Goal: Find specific page/section

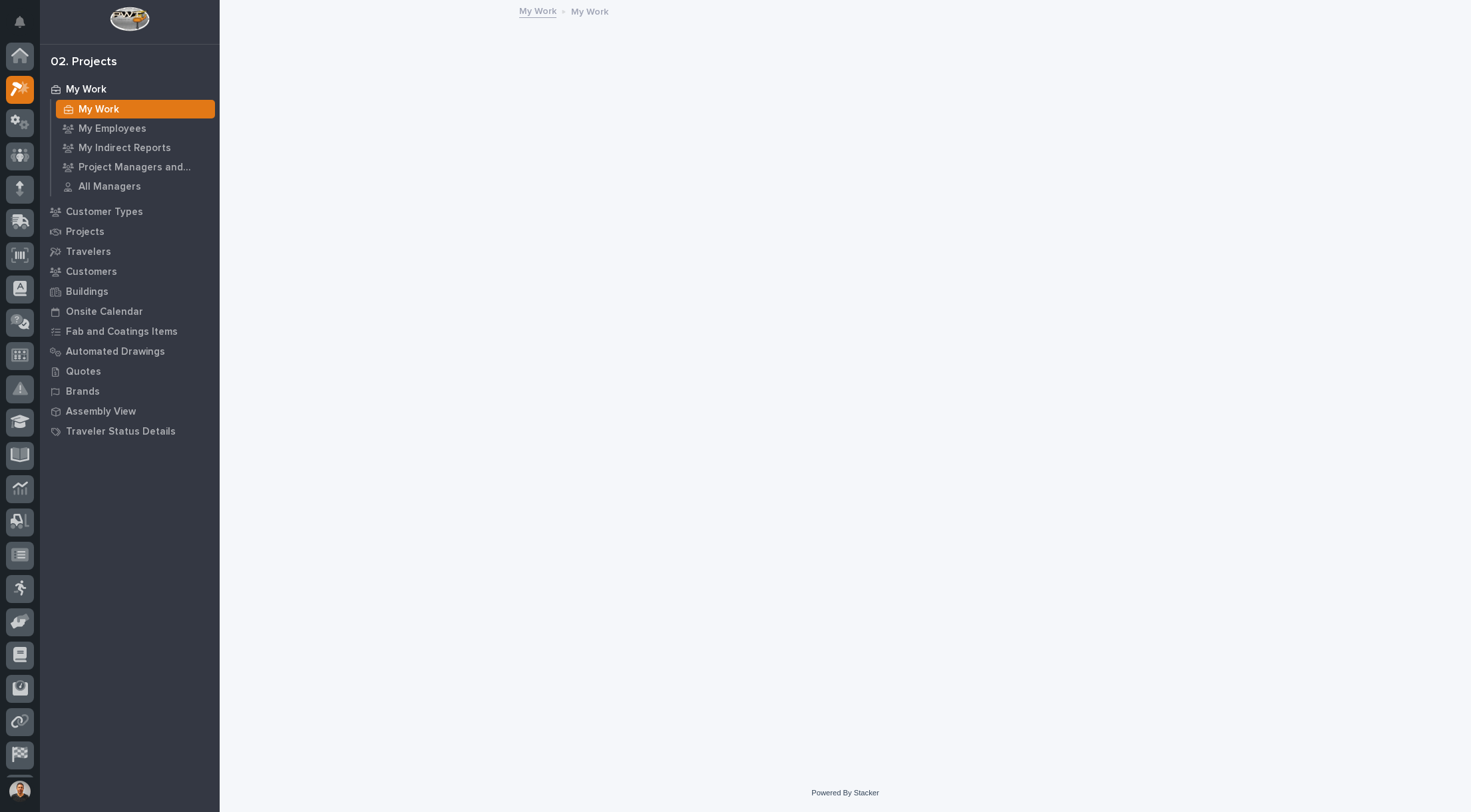
scroll to position [31, 0]
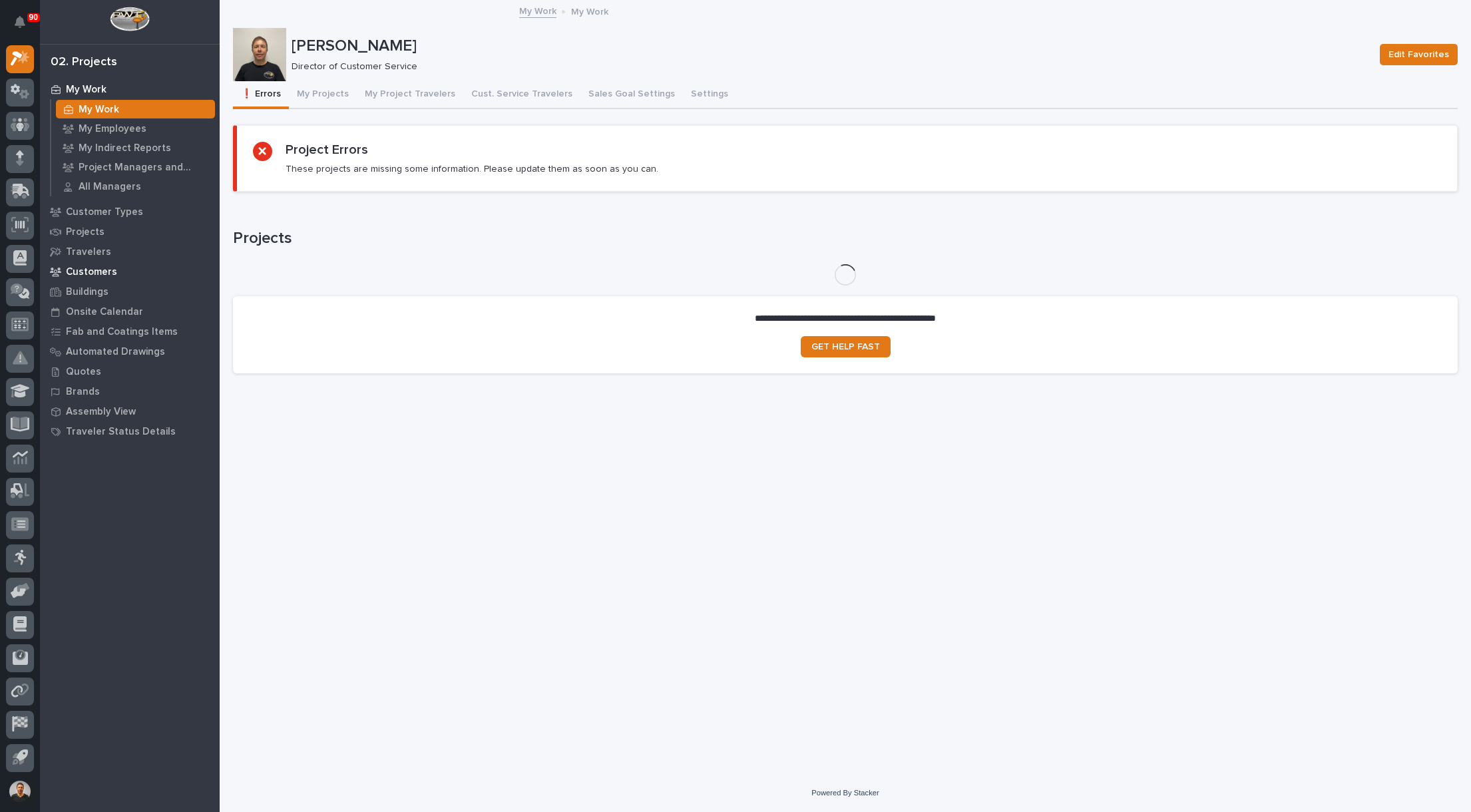
click at [97, 269] on p "Customers" at bounding box center [91, 272] width 51 height 12
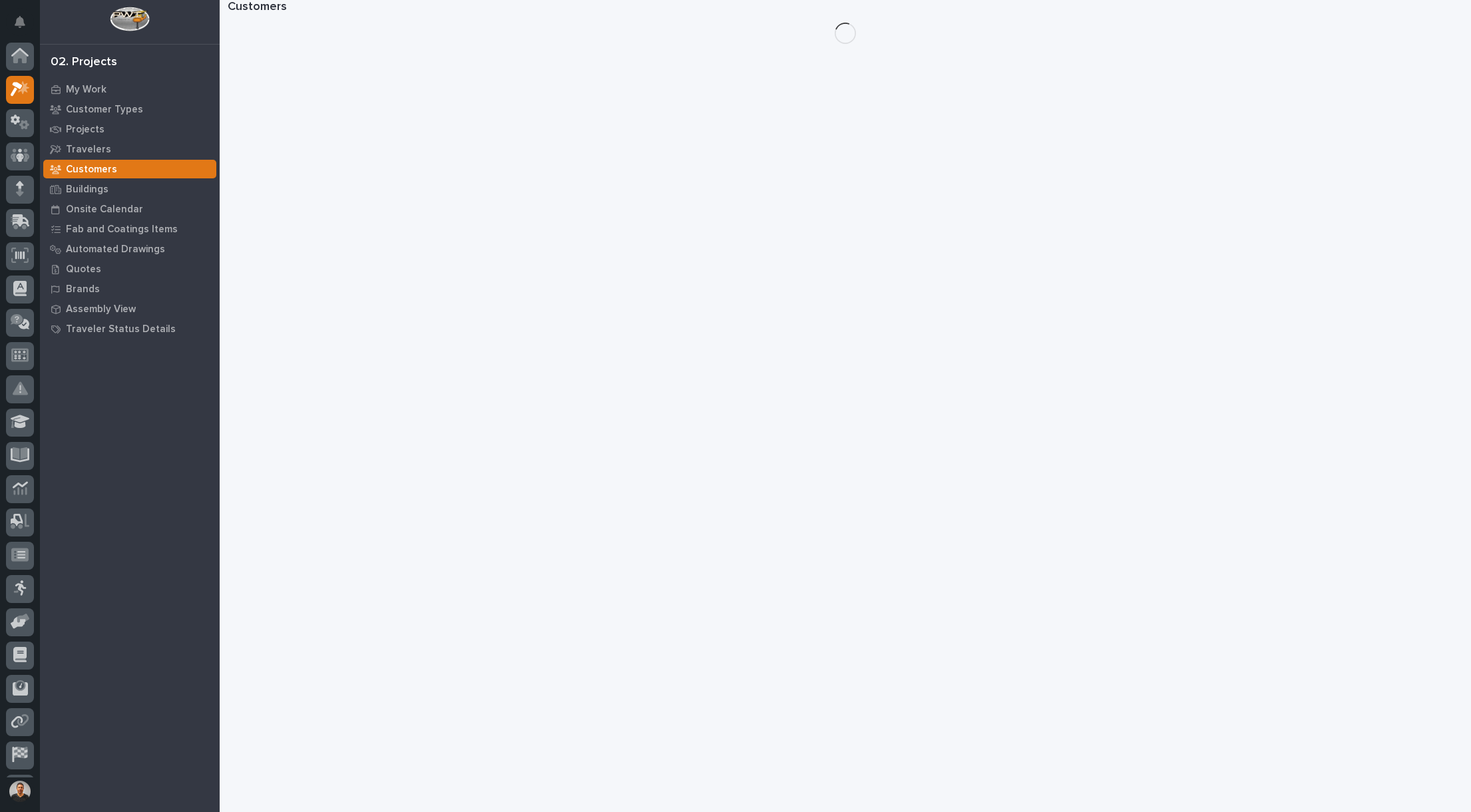
scroll to position [31, 0]
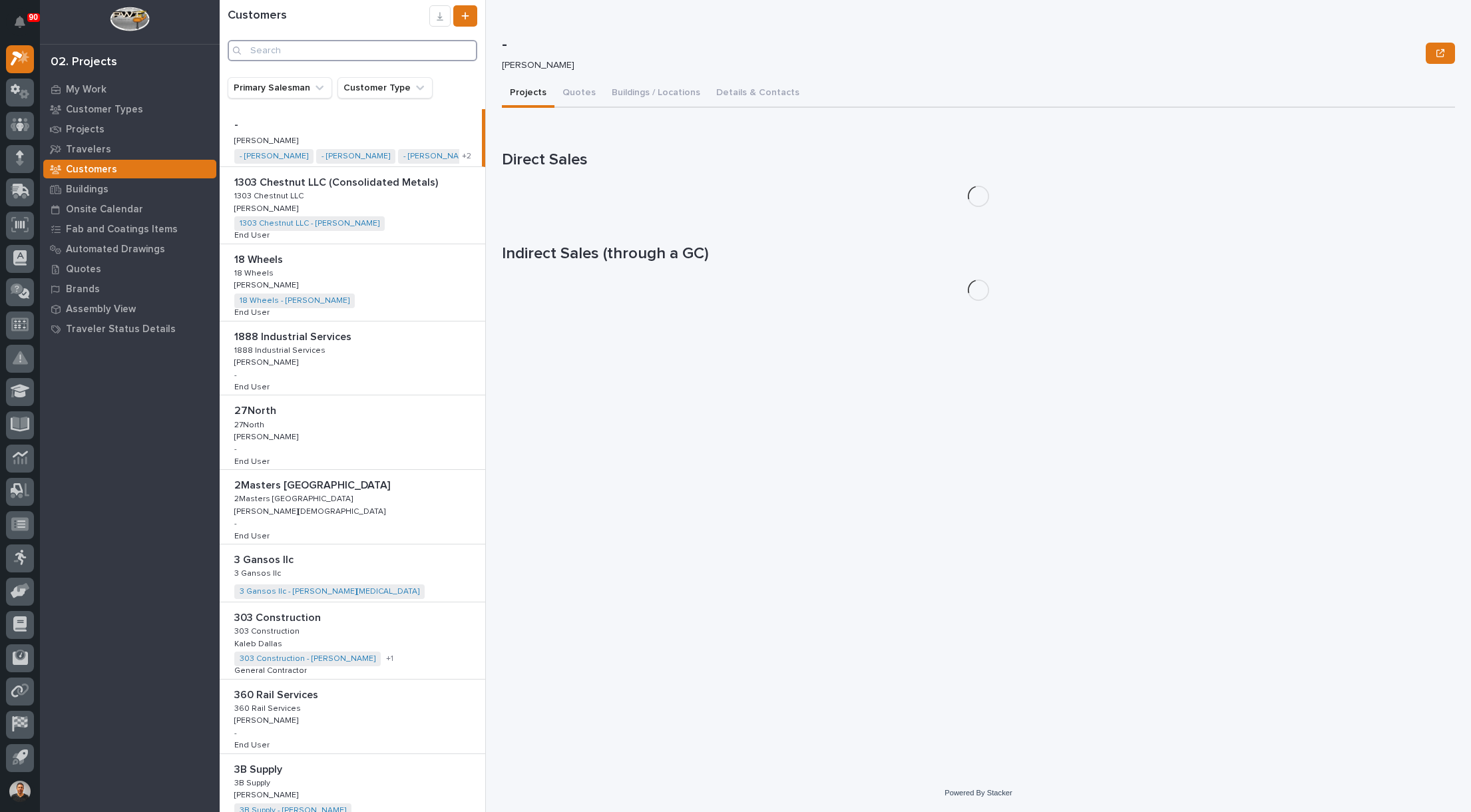
click at [325, 51] on input "Search" at bounding box center [352, 50] width 250 height 21
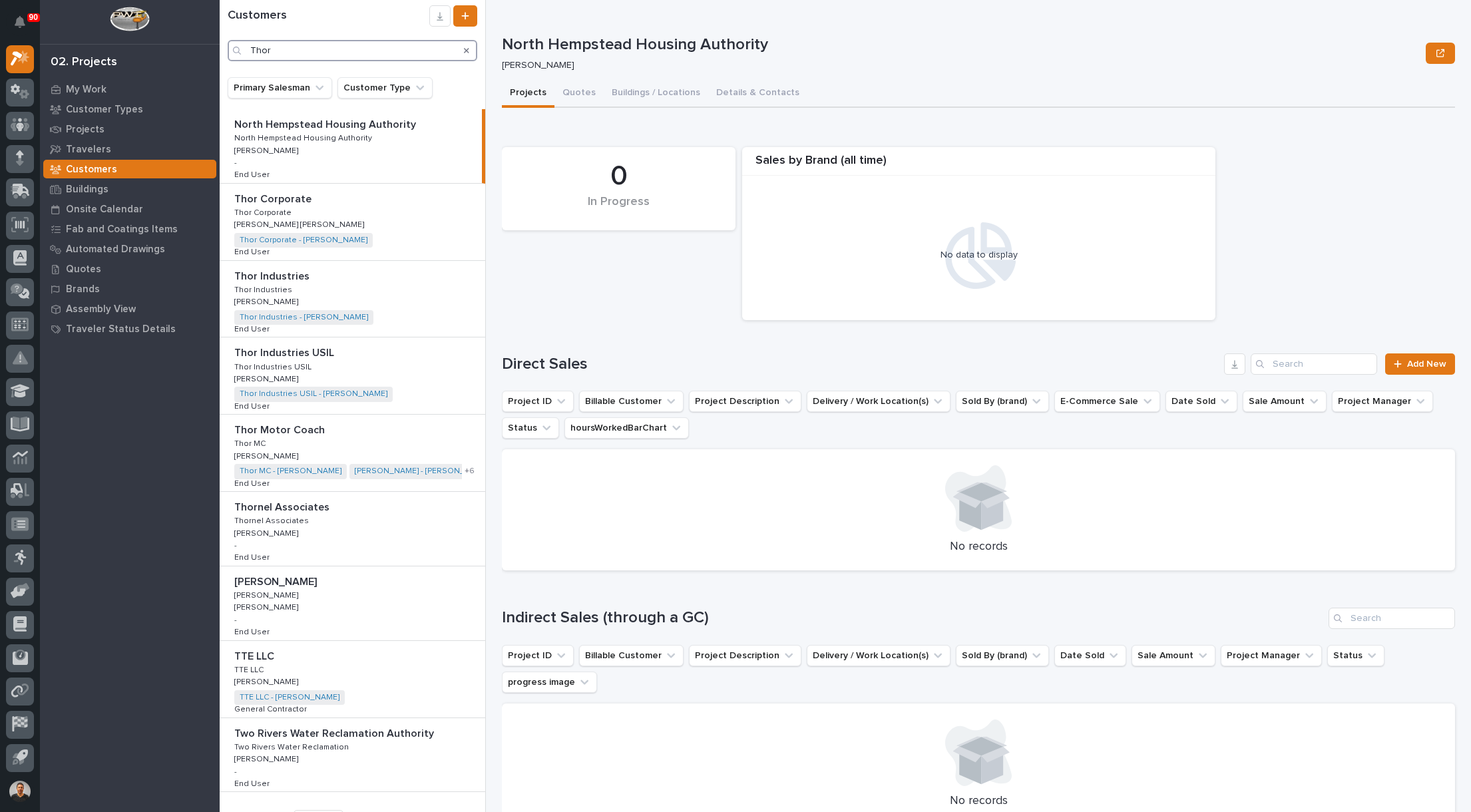
type input "Thor"
click at [276, 196] on p "Thor Corporate" at bounding box center [274, 198] width 80 height 16
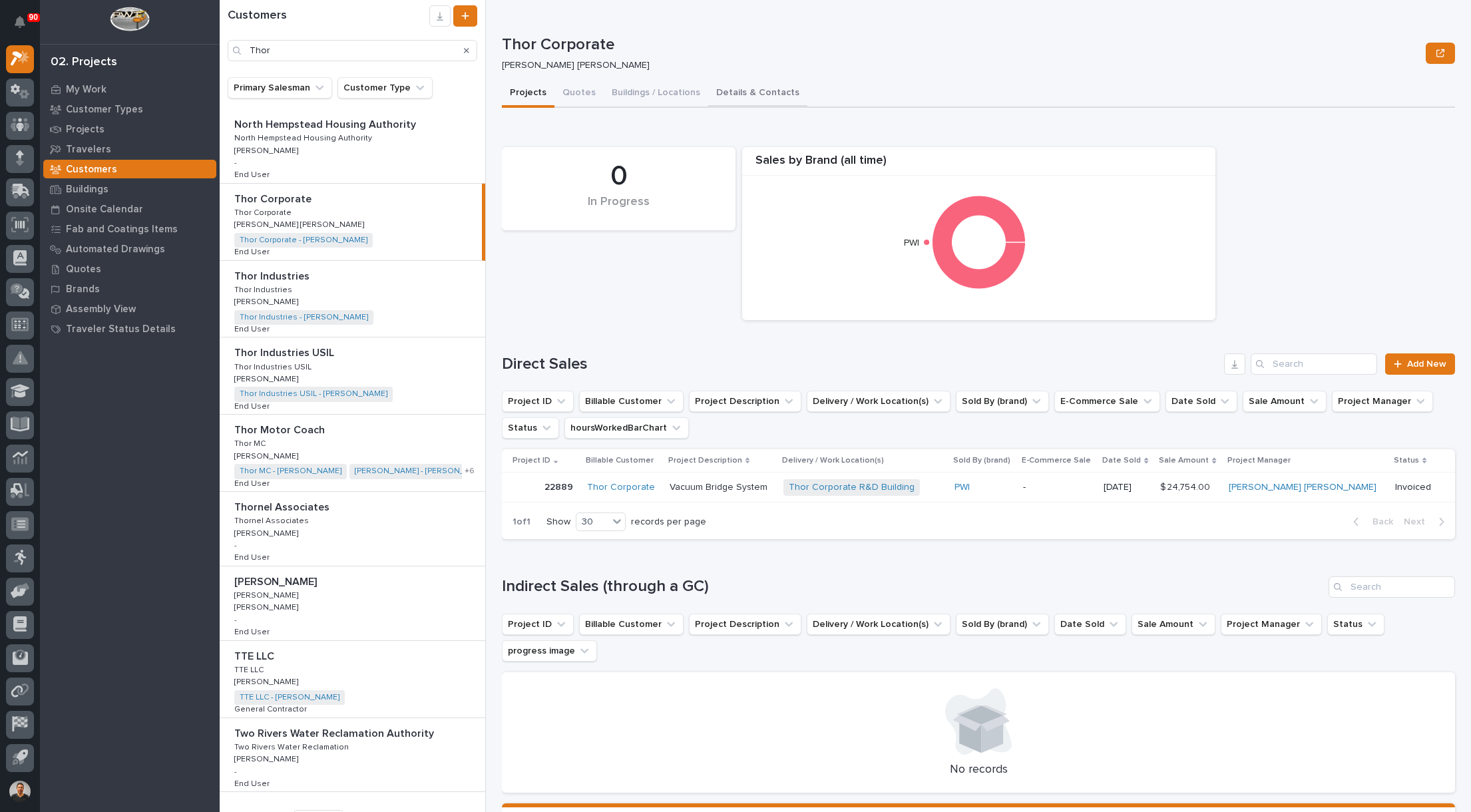
click at [744, 89] on button "Details & Contacts" at bounding box center [758, 93] width 99 height 28
